Goal: Task Accomplishment & Management: Complete application form

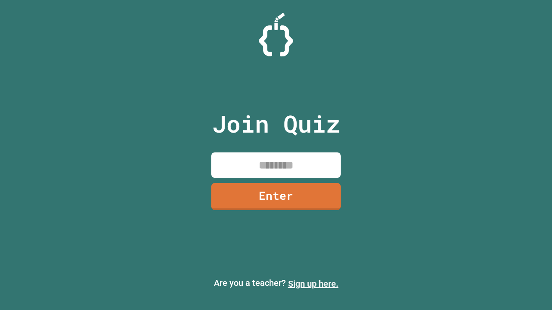
click at [313, 284] on link "Sign up here." at bounding box center [313, 284] width 50 height 10
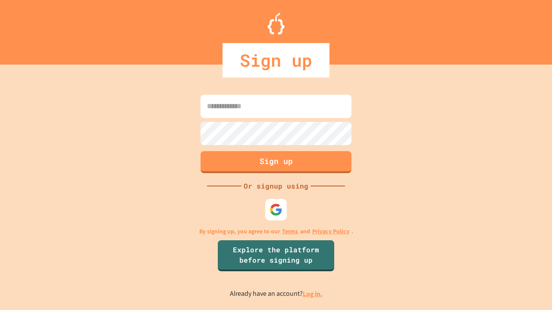
click at [313, 294] on link "Log in." at bounding box center [313, 294] width 20 height 9
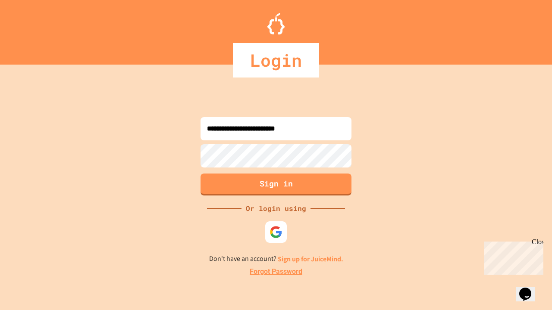
type input "**********"
